Goal: Information Seeking & Learning: Find contact information

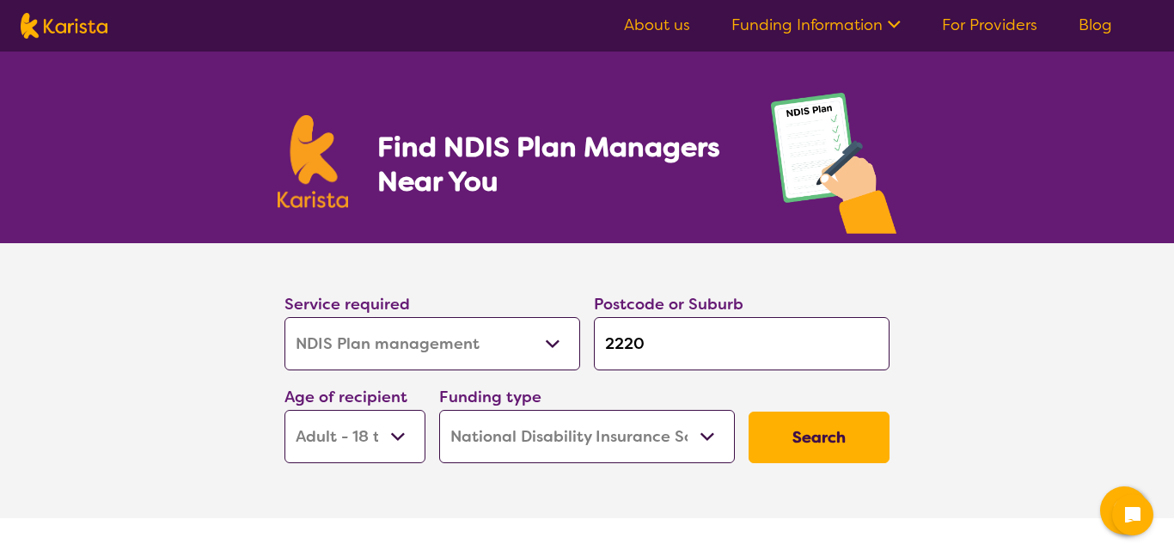
select select "NDIS Plan management"
select select "AD"
select select "NDIS"
select select "NDIS Plan management"
select select "AD"
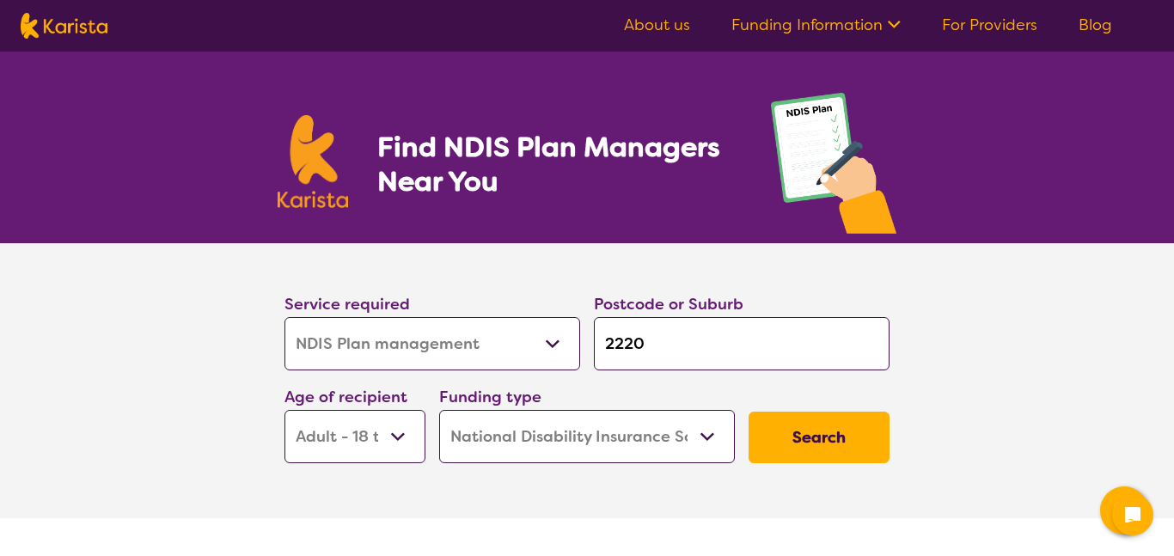
select select "NDIS"
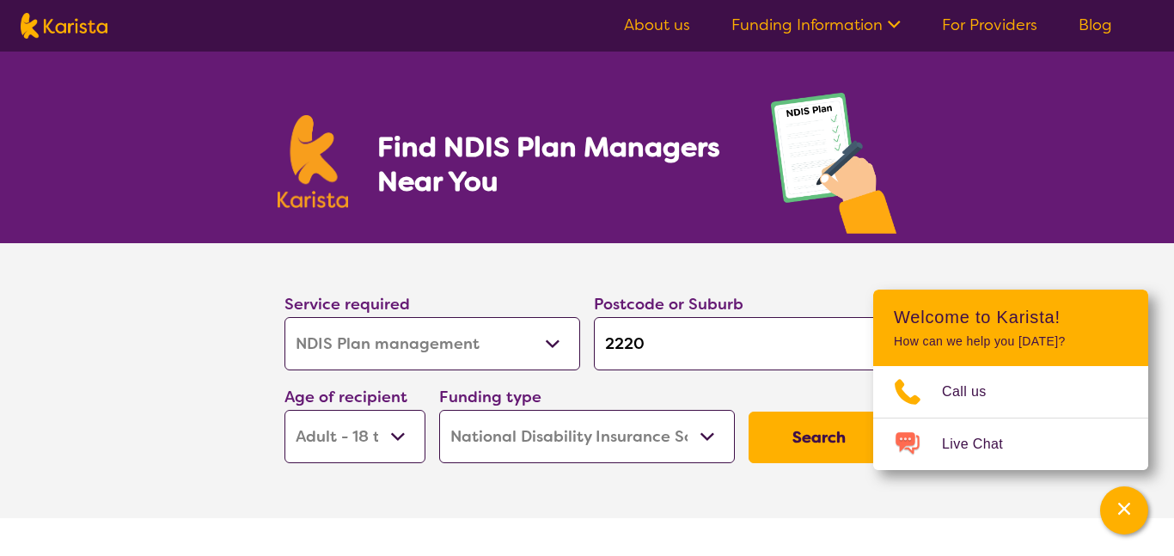
click at [833, 237] on img at bounding box center [833, 168] width 125 height 150
click at [553, 345] on select "Allied Health Assistant Assessment ([MEDICAL_DATA] or [MEDICAL_DATA]) Behaviour…" at bounding box center [432, 343] width 296 height 53
click at [284, 317] on select "Allied Health Assistant Assessment ([MEDICAL_DATA] or [MEDICAL_DATA]) Behaviour…" at bounding box center [432, 343] width 296 height 53
click at [1083, 270] on section "Service required Allied Health Assistant Assessment ([MEDICAL_DATA] or [MEDICAL…" at bounding box center [587, 380] width 1174 height 275
click at [1120, 497] on div "Channel Menu" at bounding box center [1124, 511] width 34 height 38
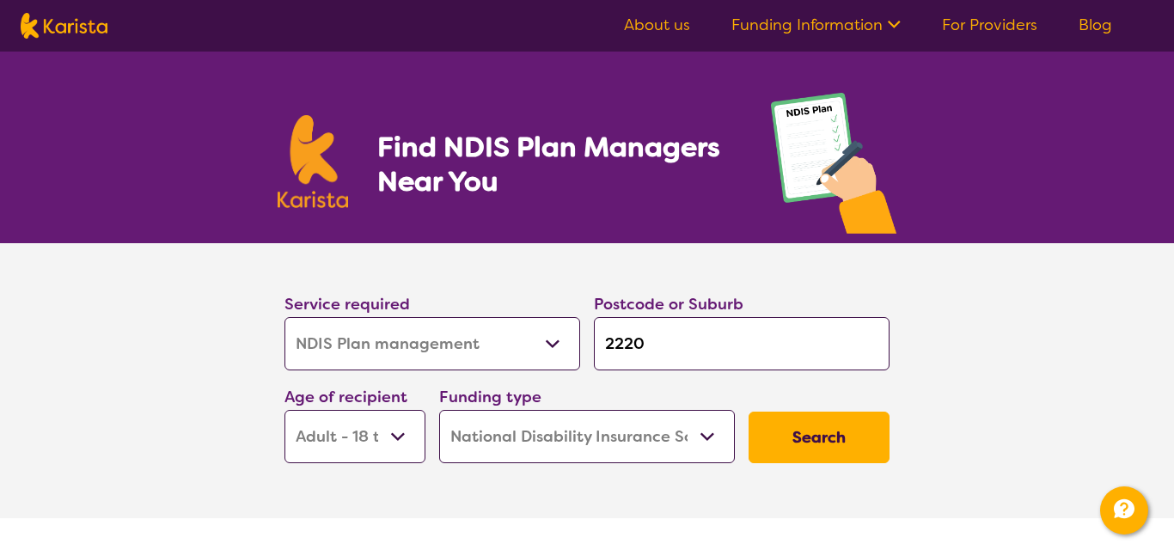
click at [837, 425] on button "Search" at bounding box center [818, 438] width 141 height 52
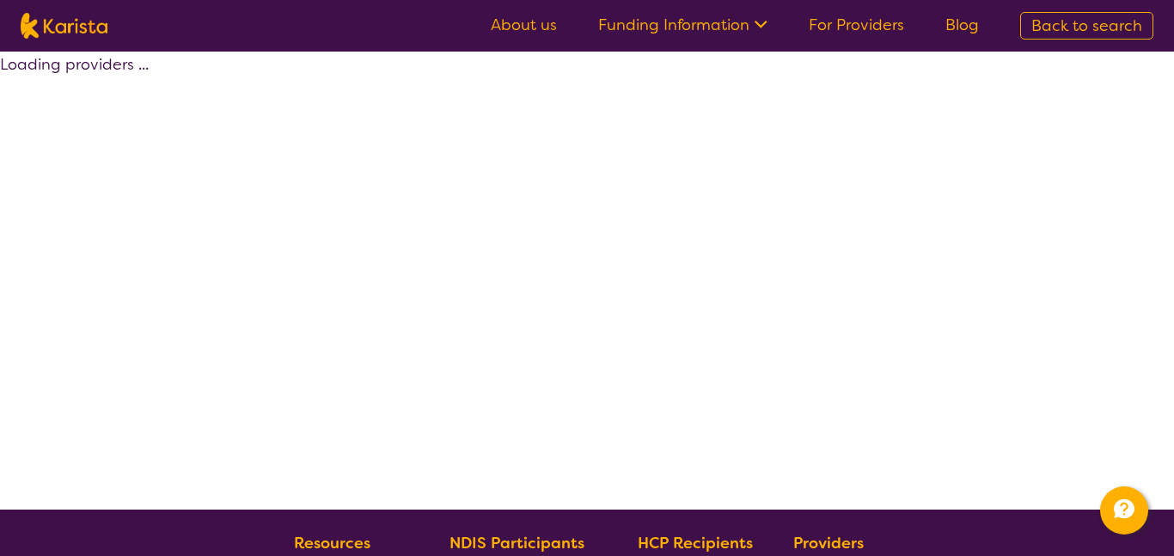
select select "by_score"
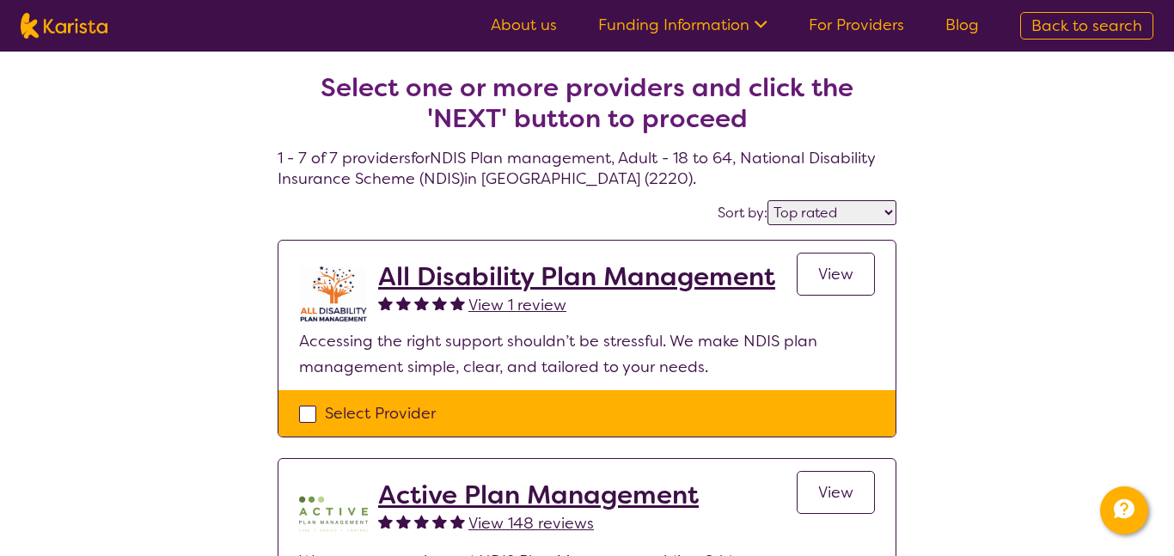
select select "NDIS Plan management"
select select "AD"
select select "NDIS"
select select "NDIS Plan management"
select select "AD"
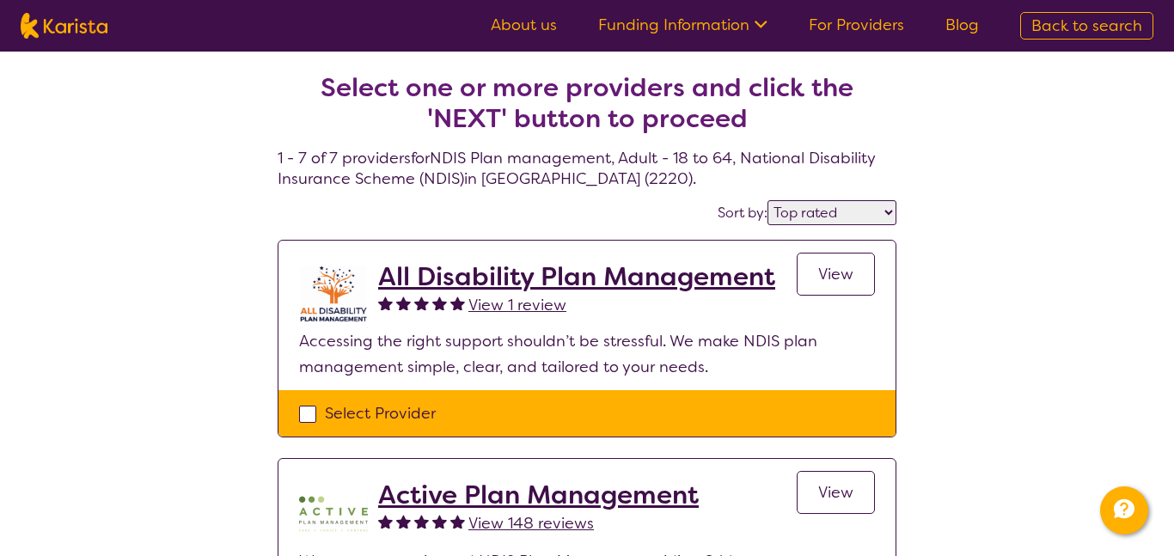
select select "NDIS"
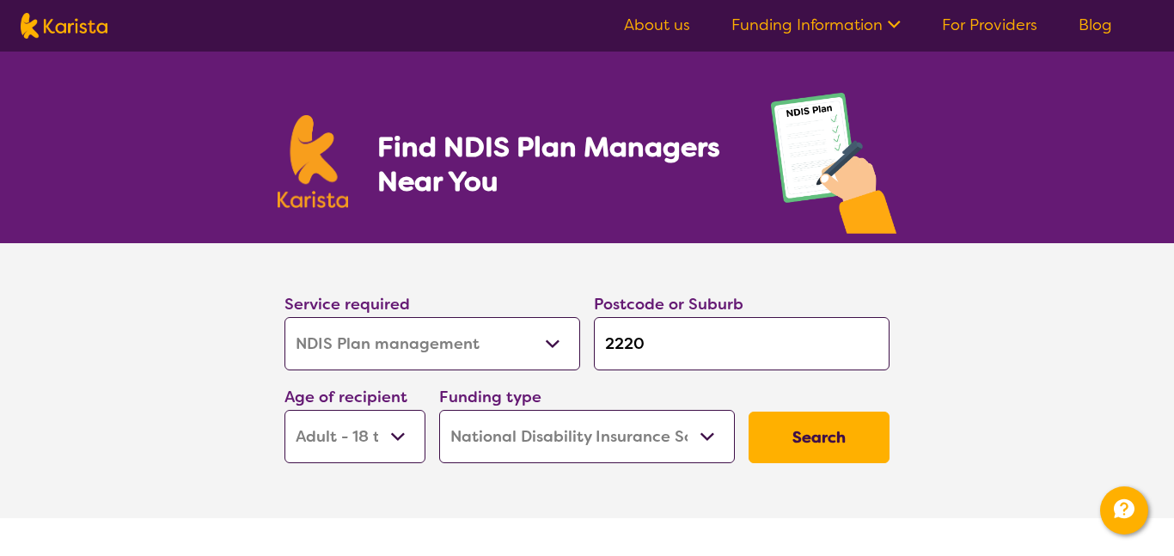
click at [704, 439] on select "Home Care Package (HCP) National Disability Insurance Scheme (NDIS) I don't know" at bounding box center [587, 436] width 296 height 53
select select "HCP"
click at [439, 410] on select "Home Care Package (HCP) National Disability Insurance Scheme (NDIS) I don't know" at bounding box center [587, 436] width 296 height 53
select select "HCP"
click at [809, 437] on button "Search" at bounding box center [818, 438] width 141 height 52
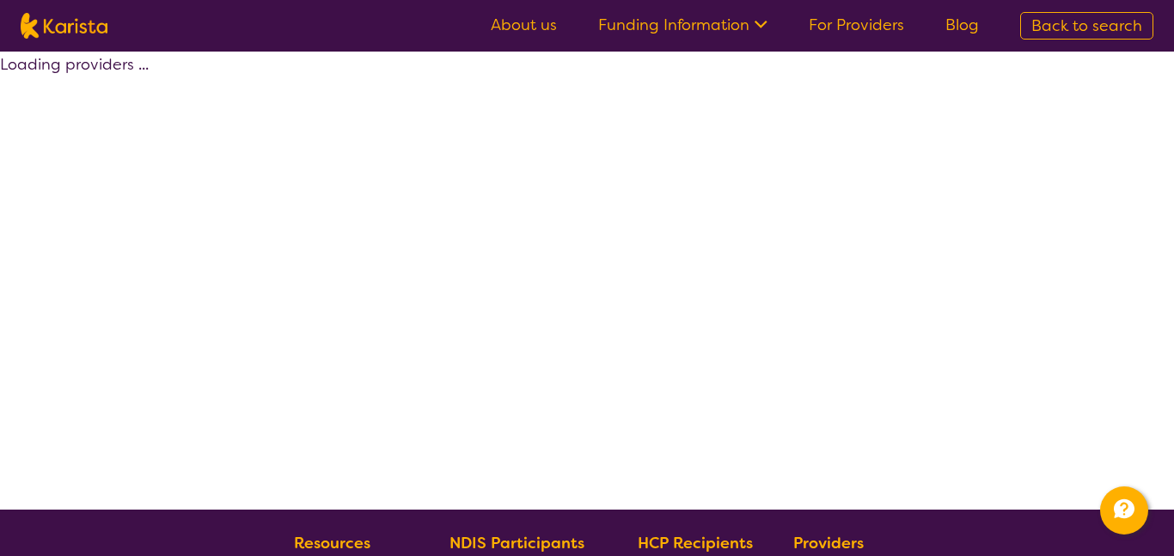
select select "HCP"
select select "NDIS Plan management"
select select "AD"
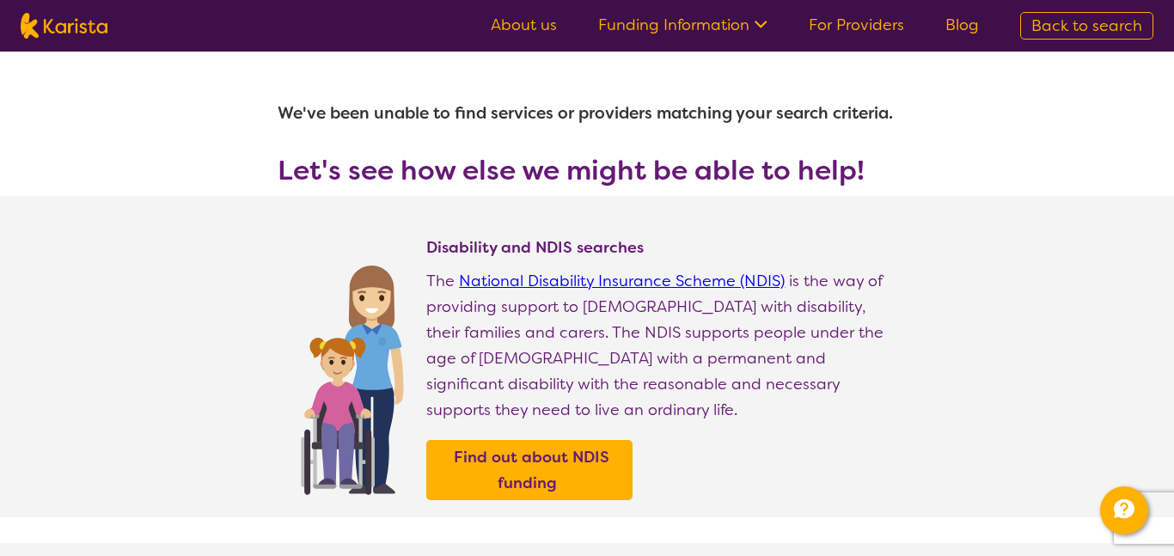
select select "NDIS Plan management"
select select "AD"
select select "NDIS"
select select "NDIS Plan management"
select select "AD"
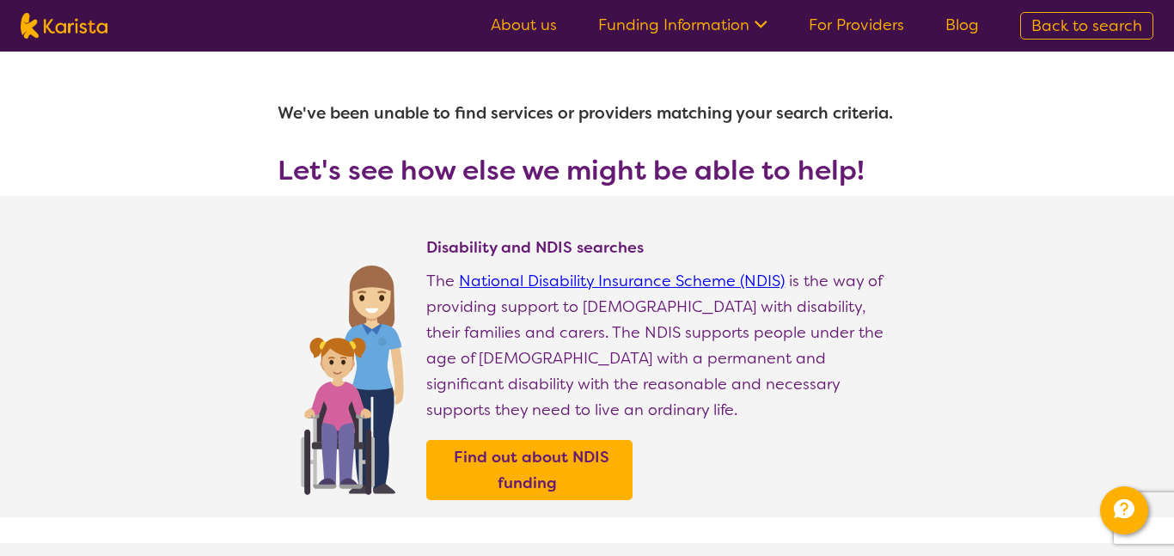
select select "NDIS"
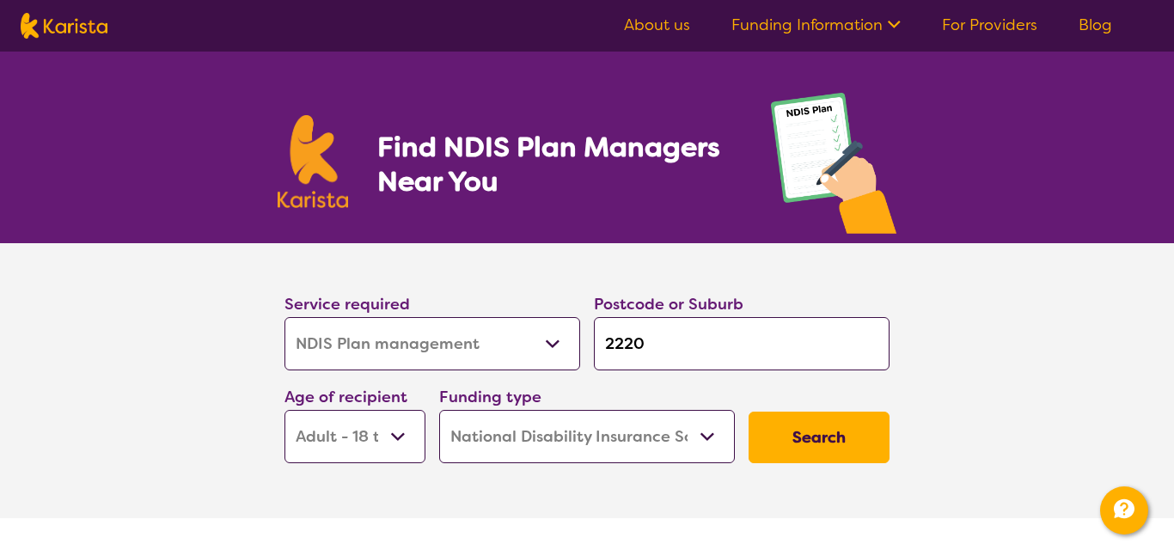
click at [647, 339] on input "2220" at bounding box center [742, 343] width 296 height 53
type input "222"
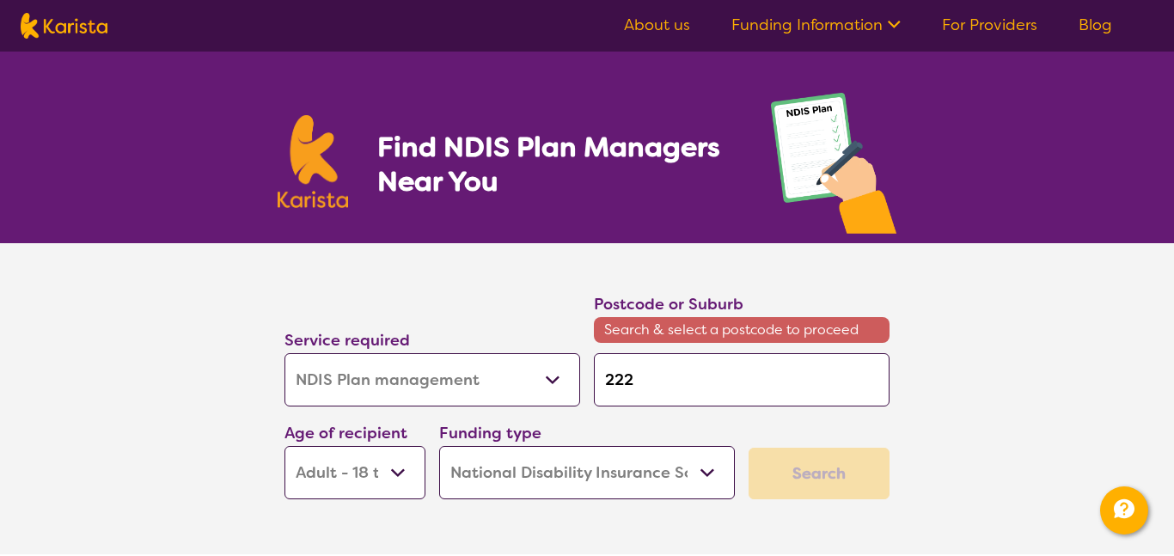
type input "22"
type input "2"
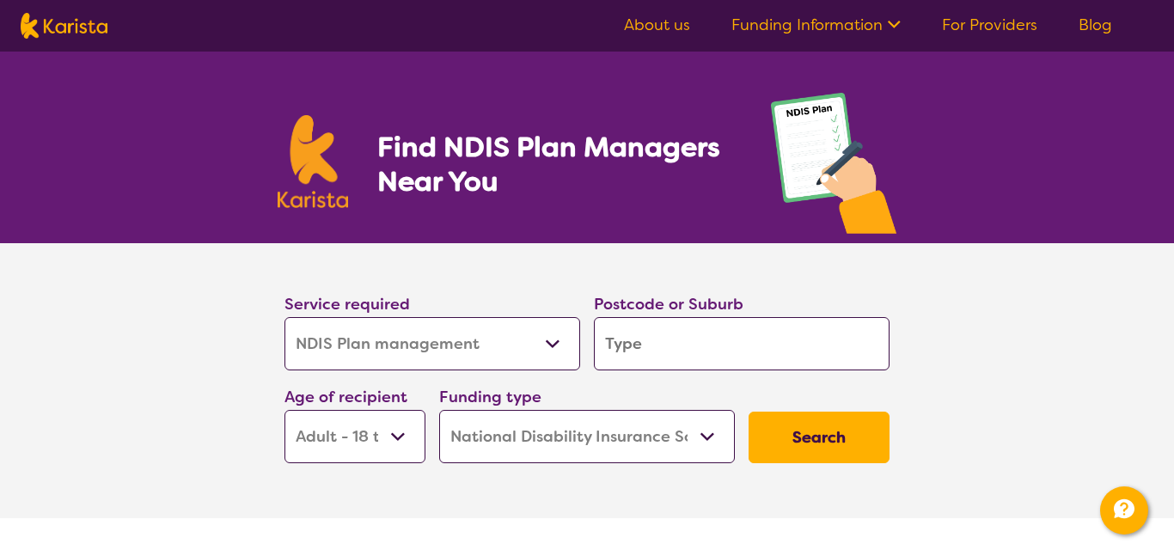
type input "s"
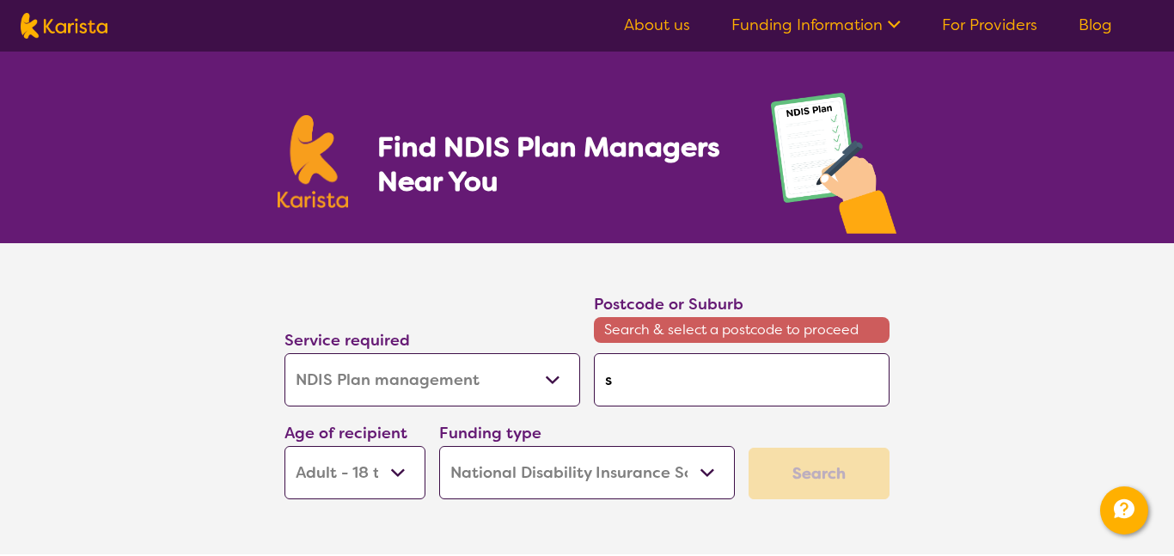
type input "su"
type input "sut"
type input "suth"
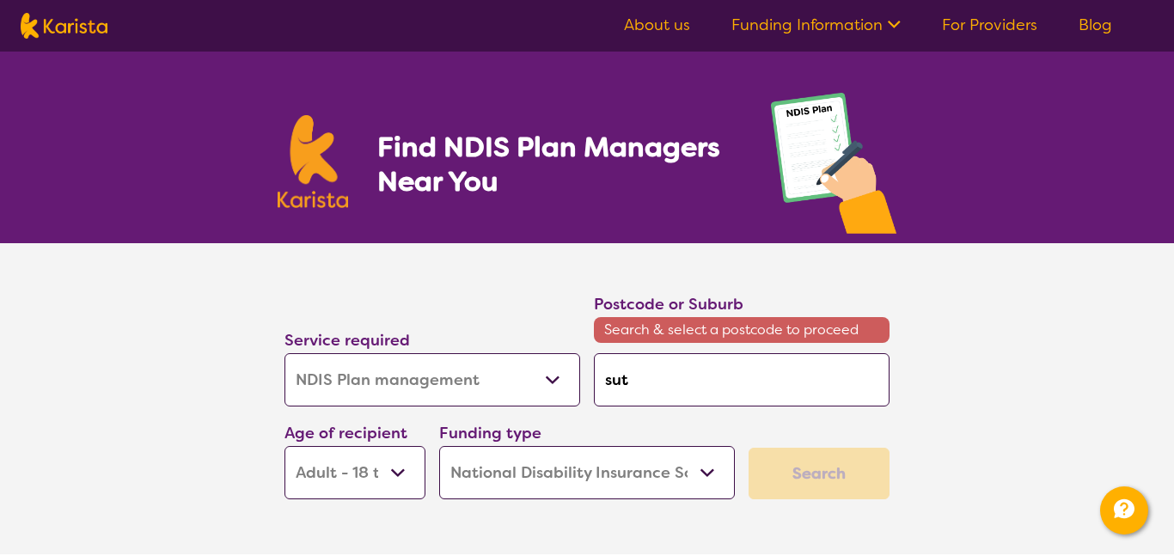
type input "suth"
type input "suthe"
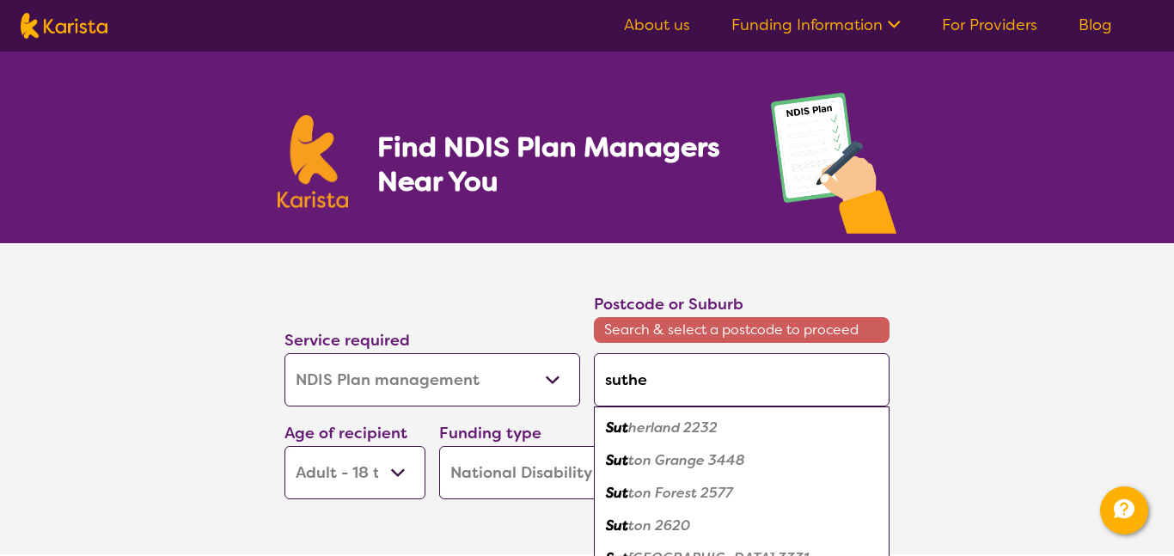
type input "[PERSON_NAME]"
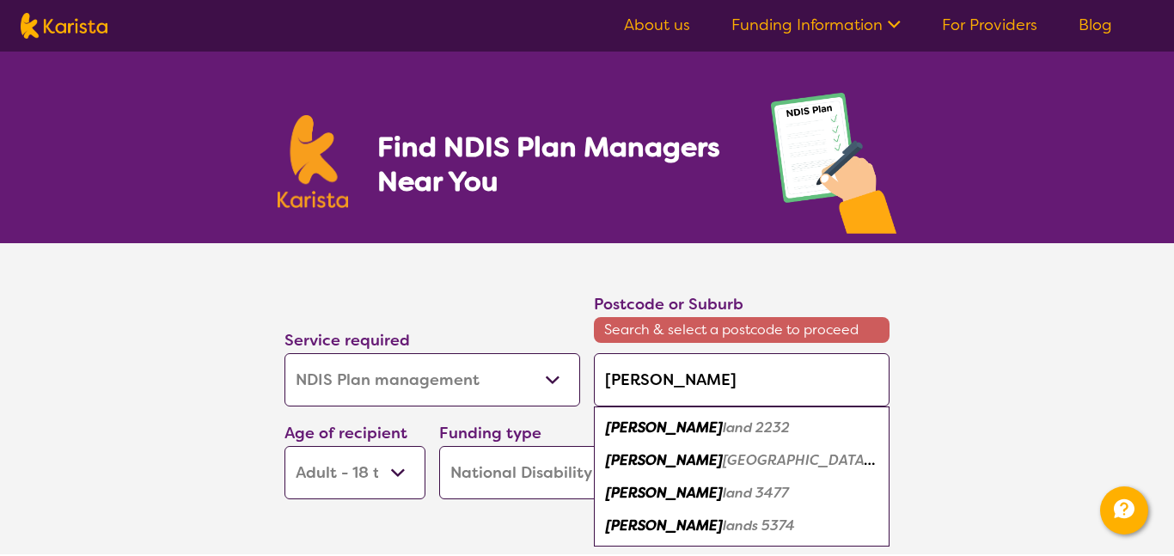
type input "sutherl"
type input "sutherla"
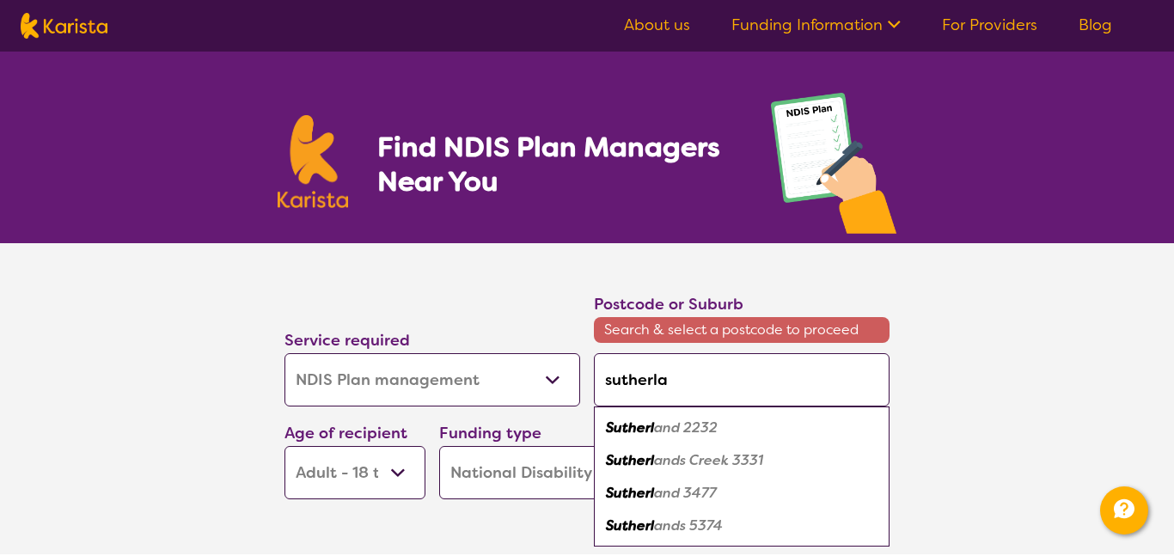
type input "sutherlan"
type input "[PERSON_NAME]"
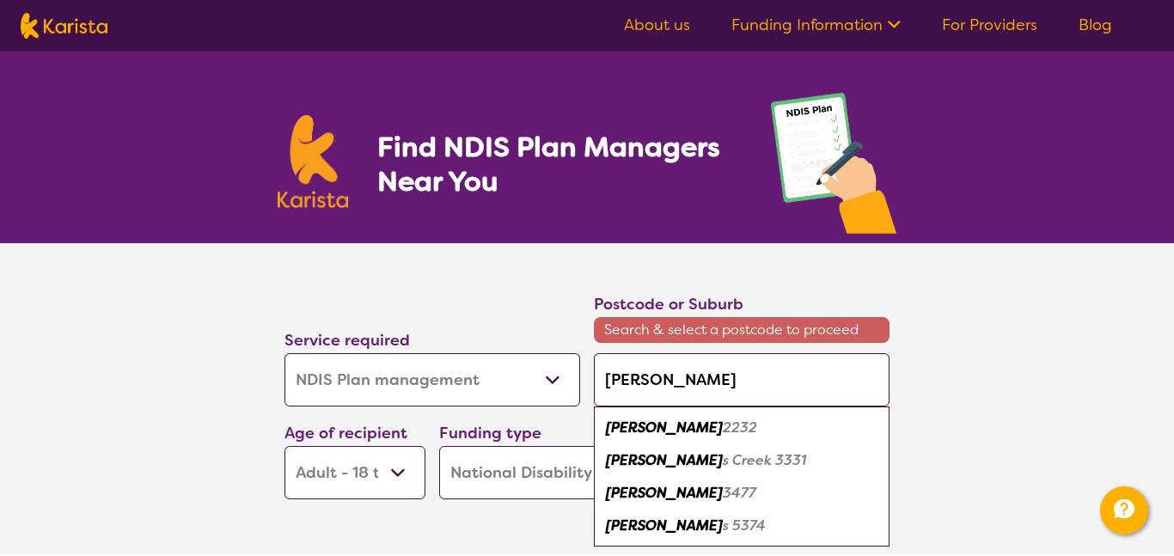
click at [651, 431] on em "[PERSON_NAME]" at bounding box center [664, 427] width 117 height 18
type input "2232"
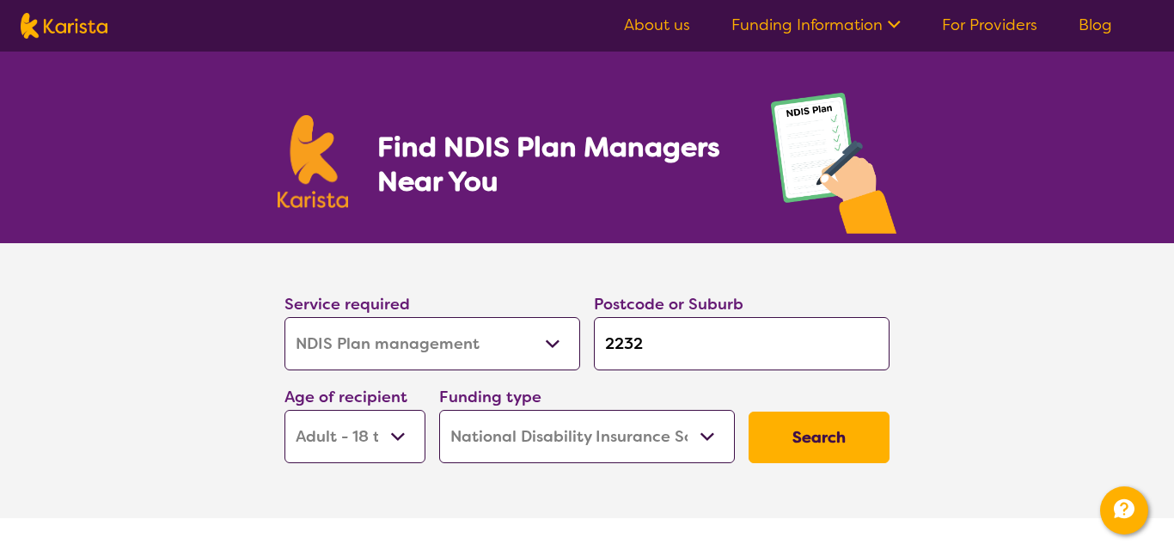
click at [831, 433] on button "Search" at bounding box center [818, 438] width 141 height 52
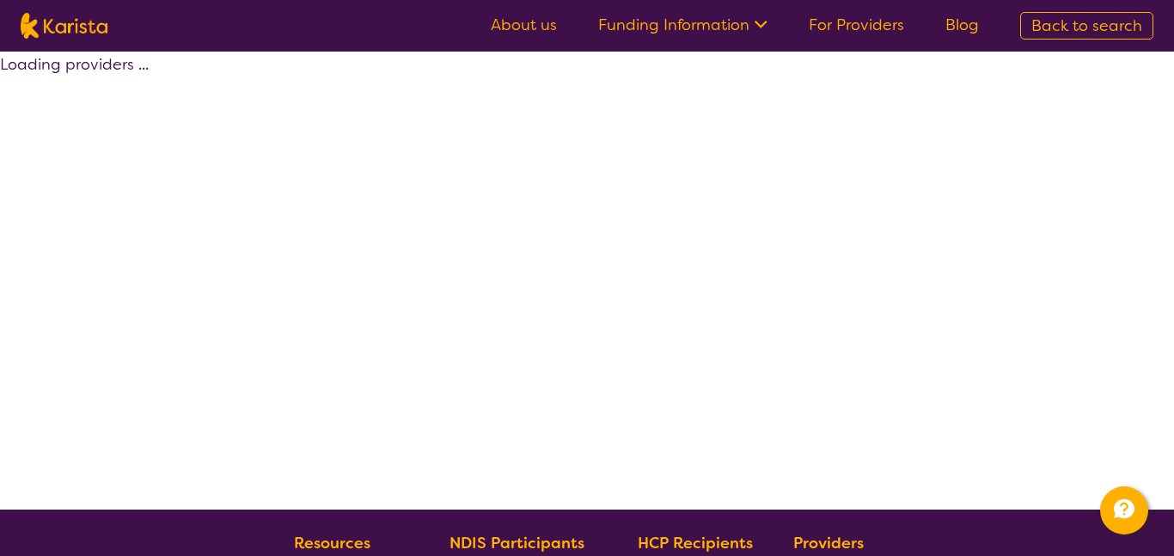
select select "by_score"
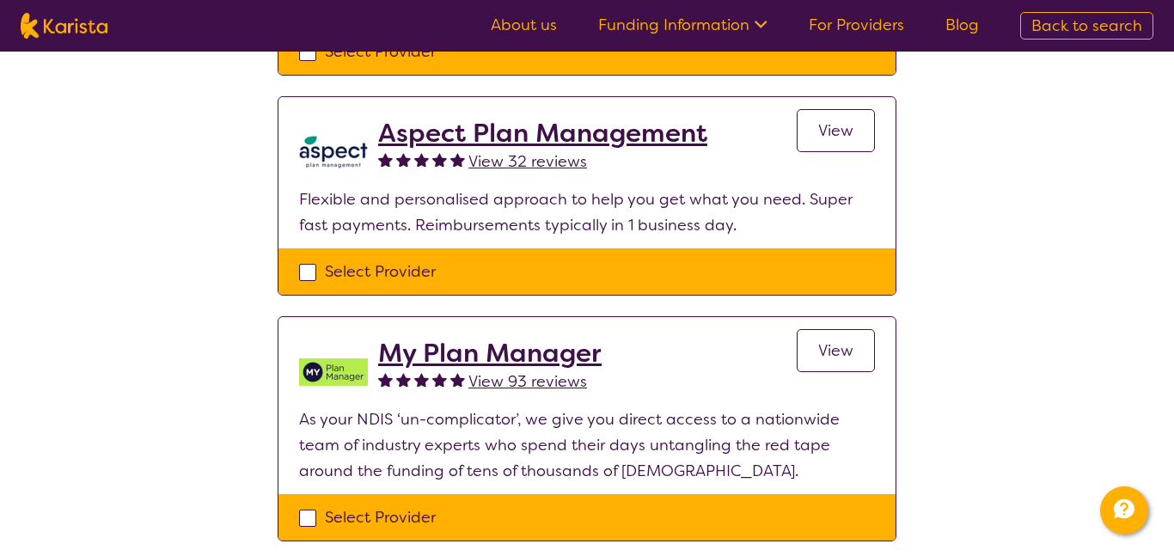
scroll to position [1102, 0]
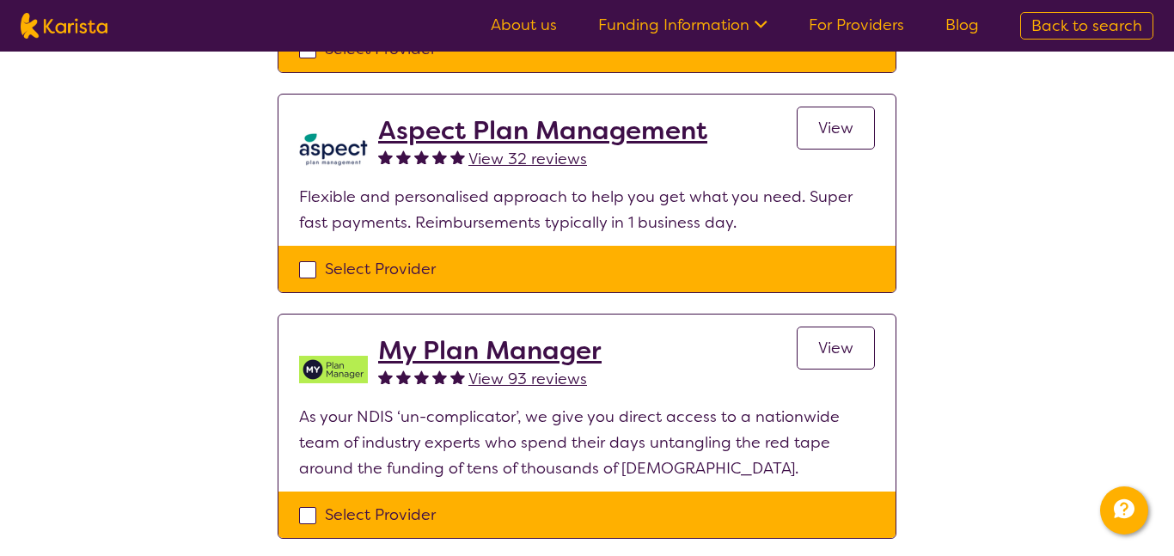
click at [550, 345] on h2 "My Plan Manager" at bounding box center [489, 350] width 223 height 31
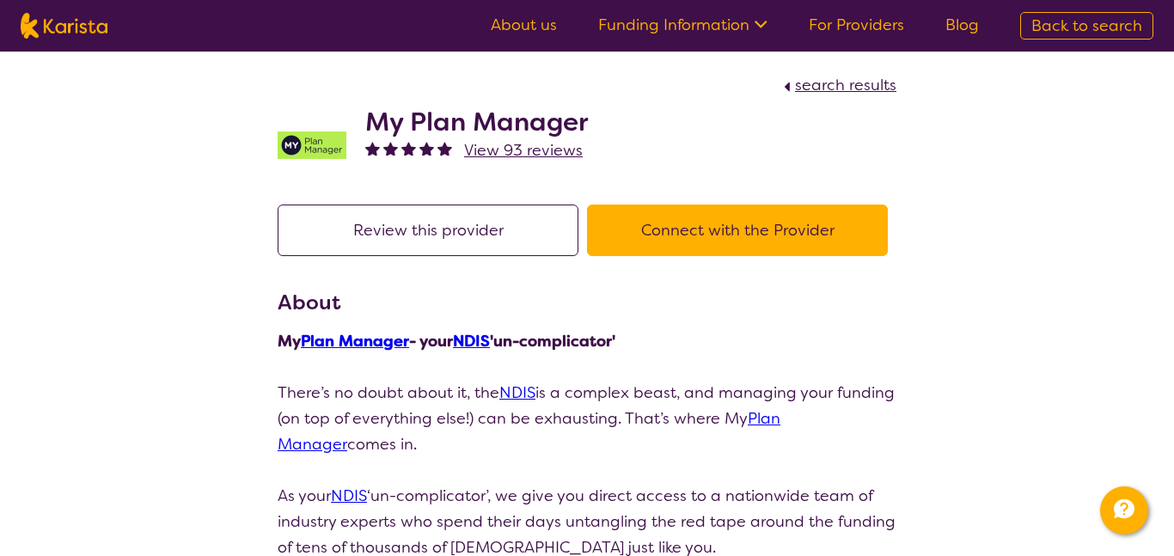
select select "by_score"
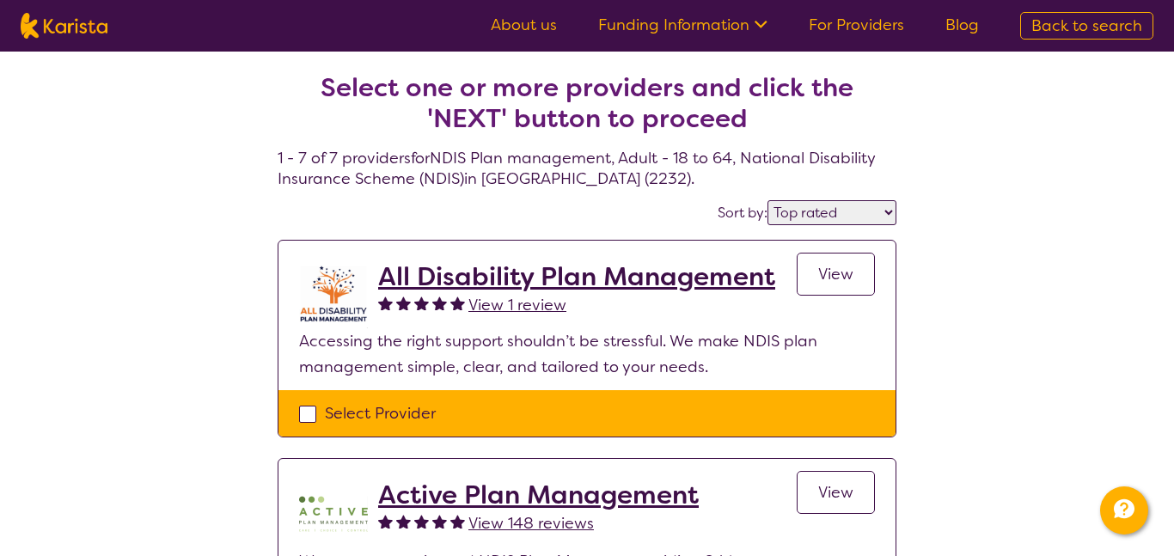
scroll to position [1102, 0]
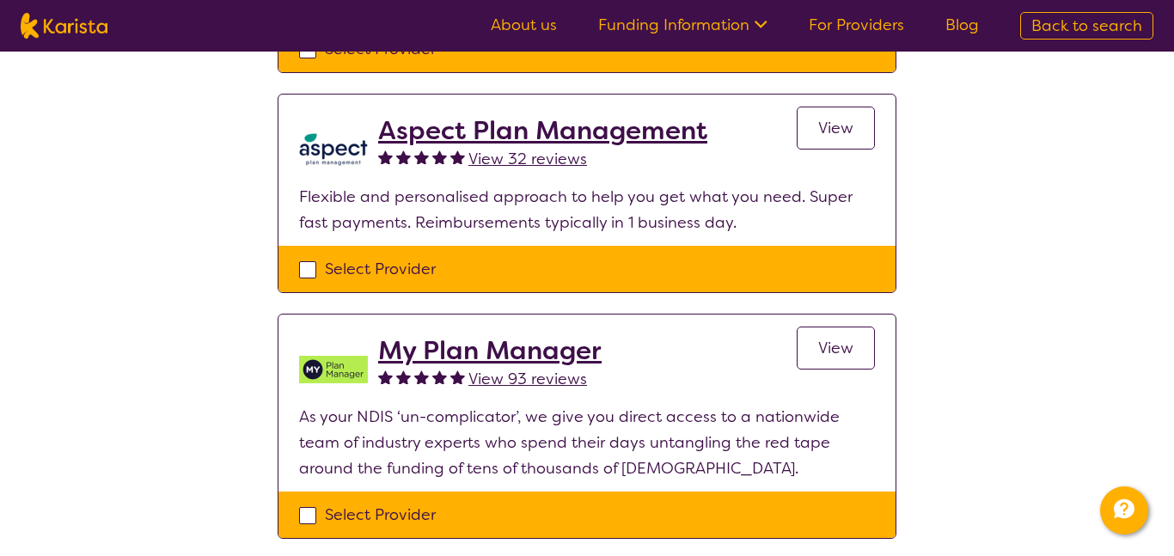
select select "NDIS Plan management"
select select "AD"
select select "NDIS"
select select "NDIS Plan management"
select select "AD"
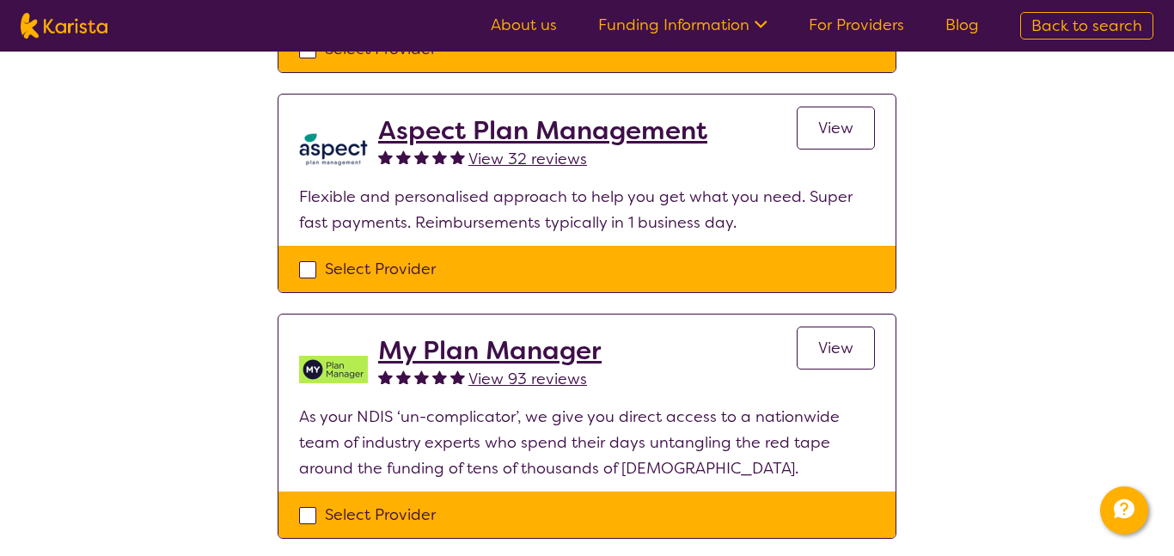
select select "NDIS"
